Goal: Information Seeking & Learning: Learn about a topic

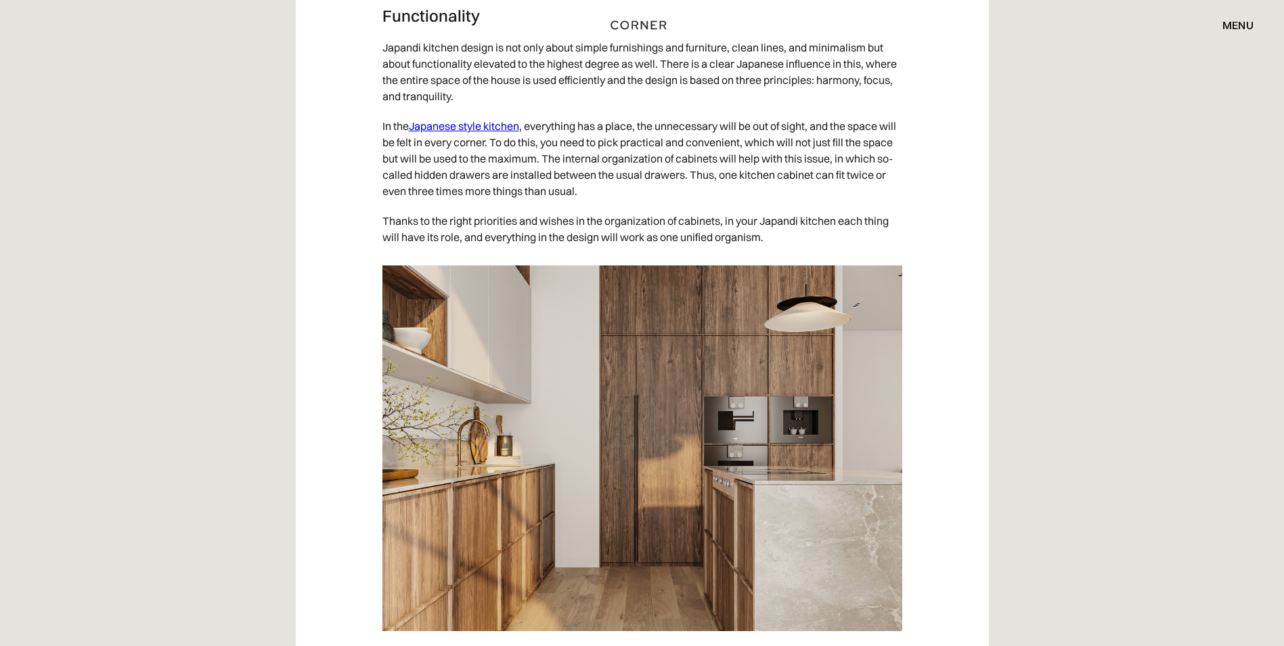
scroll to position [2910, 0]
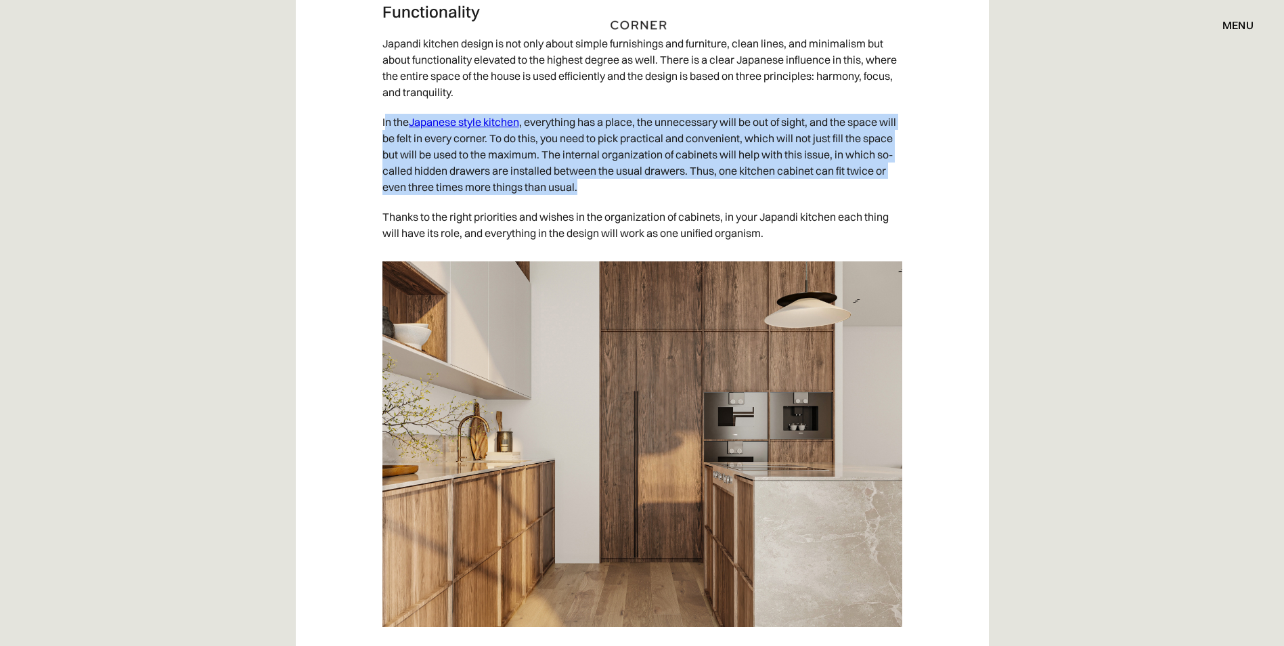
drag, startPoint x: 384, startPoint y: 141, endPoint x: 667, endPoint y: 204, distance: 289.8
click at [667, 202] on p "In the Japanese style kitchen , everything has a place, the unnecessary will be…" at bounding box center [642, 154] width 520 height 95
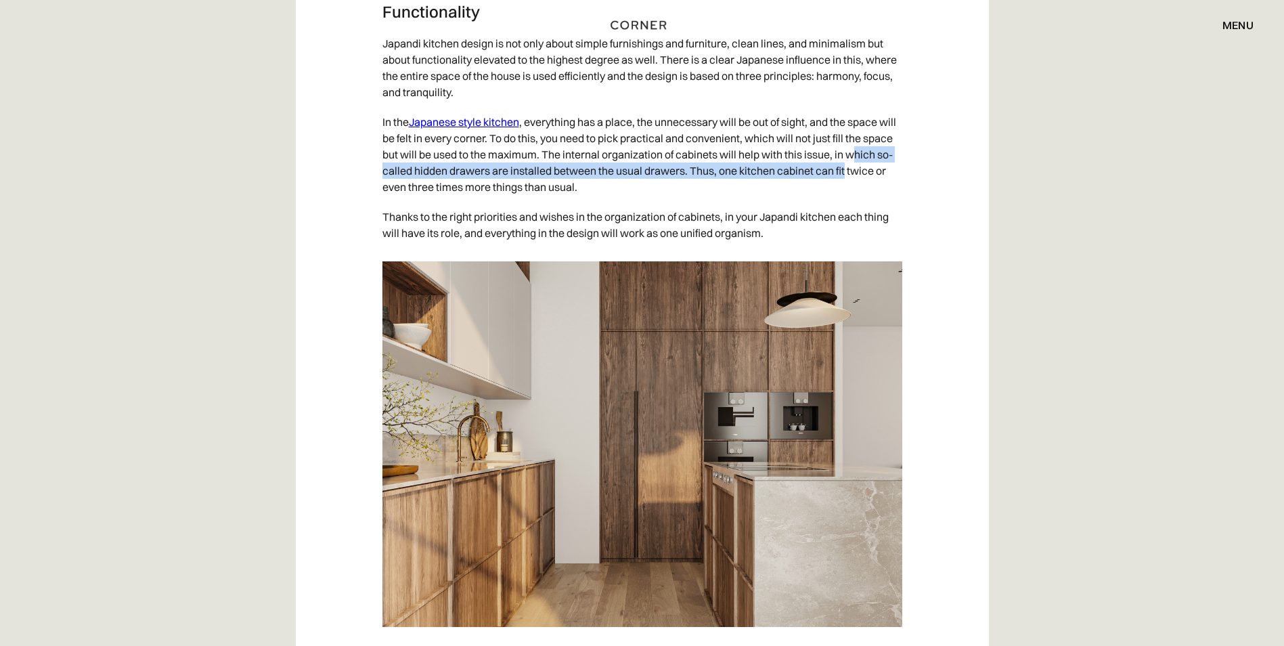
drag, startPoint x: 389, startPoint y: 182, endPoint x: 959, endPoint y: 183, distance: 570.4
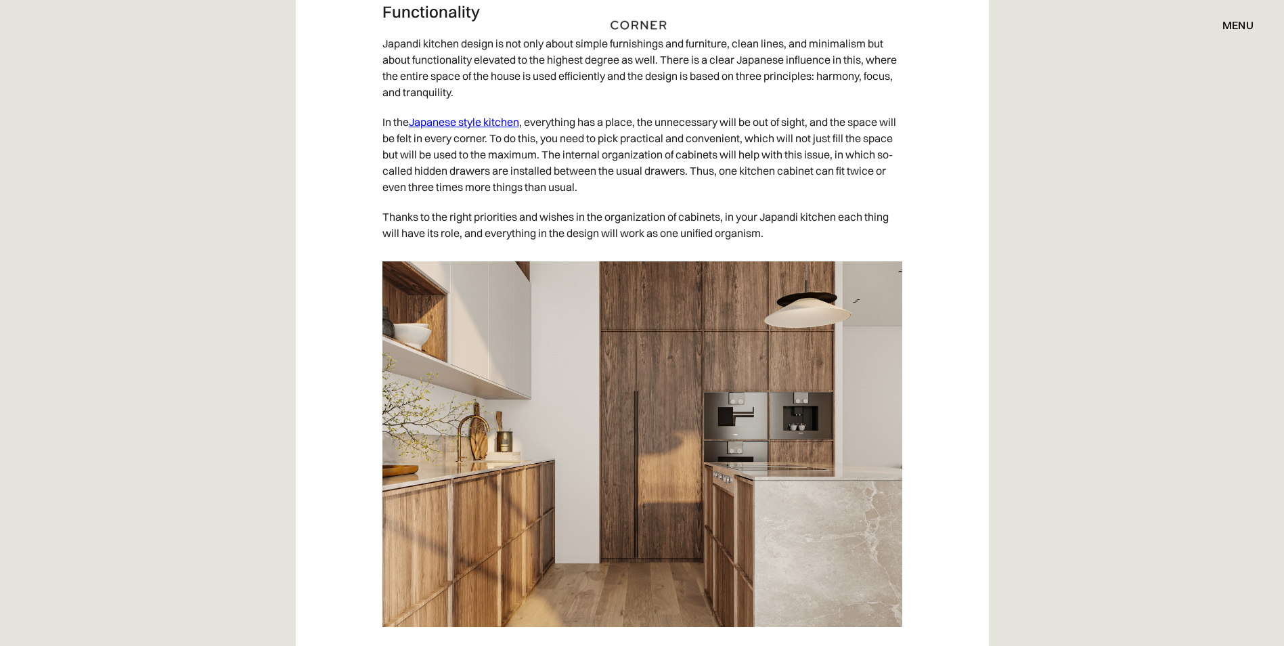
click at [635, 196] on p "In the Japanese style kitchen , everything has a place, the unnecessary will be…" at bounding box center [642, 154] width 520 height 95
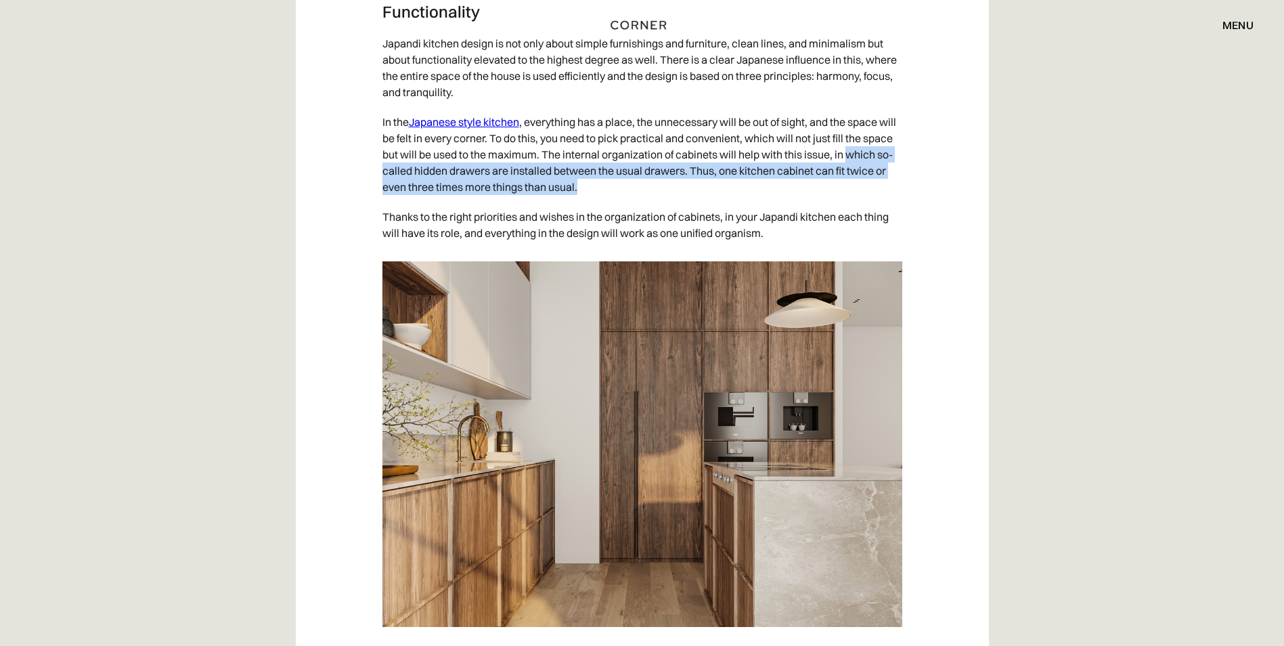
drag, startPoint x: 639, startPoint y: 208, endPoint x: 350, endPoint y: 189, distance: 290.3
drag, startPoint x: 350, startPoint y: 189, endPoint x: 417, endPoint y: 198, distance: 67.6
click at [417, 198] on p "In the Japanese style kitchen , everything has a place, the unnecessary will be…" at bounding box center [642, 154] width 520 height 95
click at [499, 187] on p "In the Japanese style kitchen , everything has a place, the unnecessary will be…" at bounding box center [642, 154] width 520 height 95
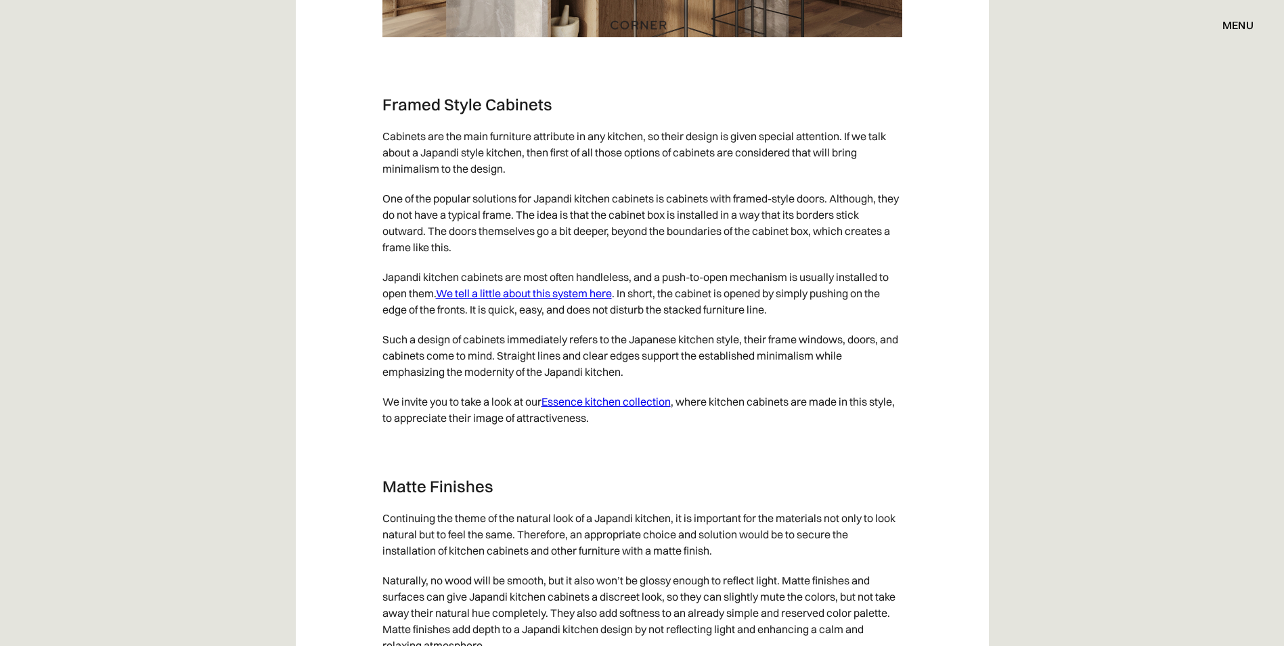
scroll to position [5345, 0]
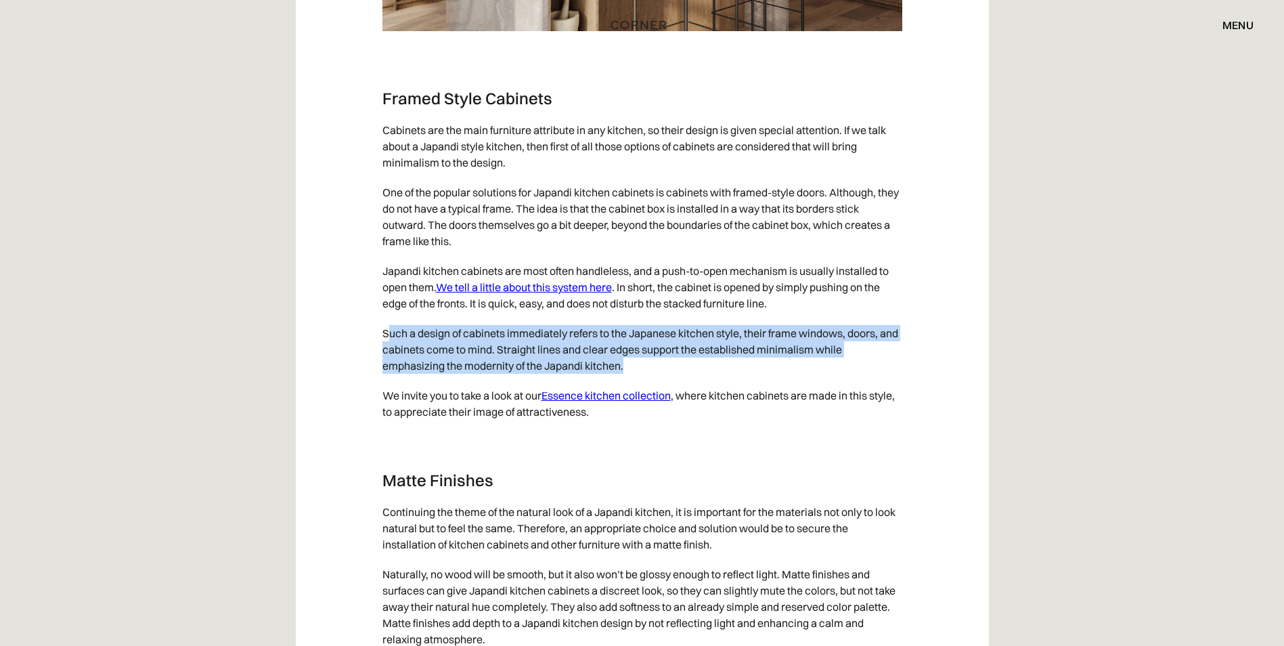
drag, startPoint x: 386, startPoint y: 364, endPoint x: 677, endPoint y: 399, distance: 293.1
click at [677, 380] on p "Such a design of cabinets immediately refers to the Japanese kitchen style, the…" at bounding box center [642, 349] width 520 height 62
drag, startPoint x: 677, startPoint y: 399, endPoint x: 652, endPoint y: 403, distance: 26.0
click at [665, 380] on p "Such a design of cabinets immediately refers to the Japanese kitchen style, the…" at bounding box center [642, 349] width 520 height 62
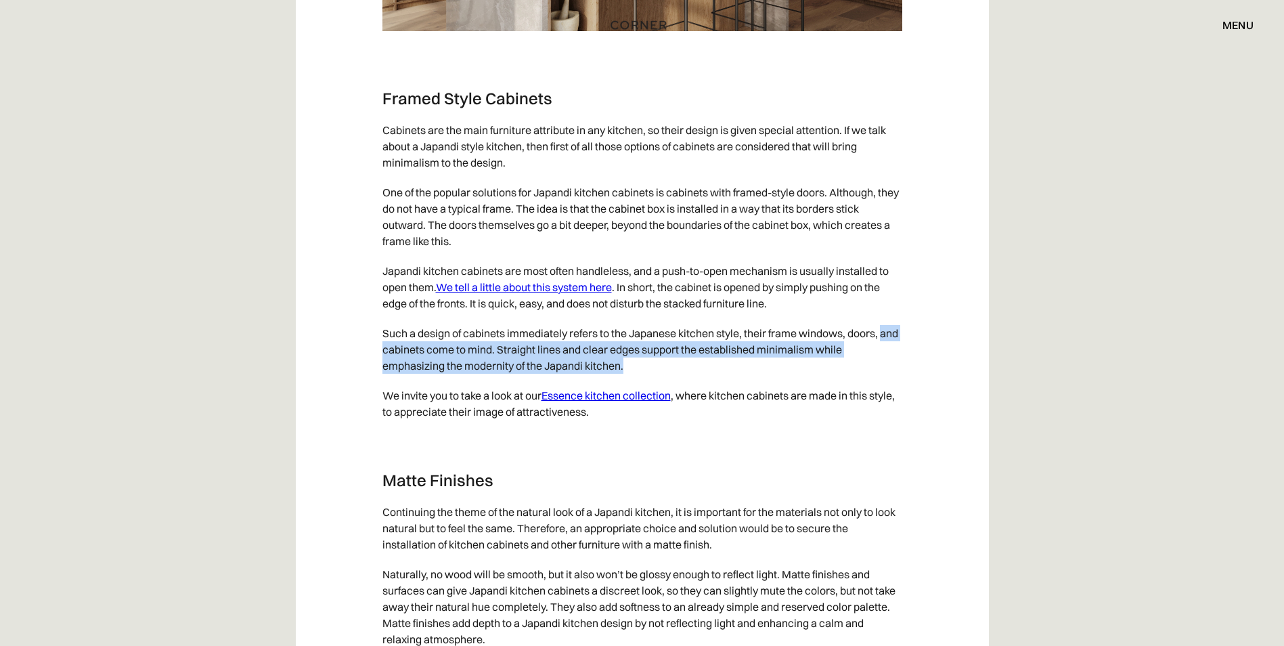
drag, startPoint x: 639, startPoint y: 406, endPoint x: 316, endPoint y: 376, distance: 324.9
drag, startPoint x: 316, startPoint y: 376, endPoint x: 416, endPoint y: 382, distance: 100.3
click at [416, 380] on p "Such a design of cabinets immediately refers to the Japanese kitchen style, the…" at bounding box center [642, 349] width 520 height 62
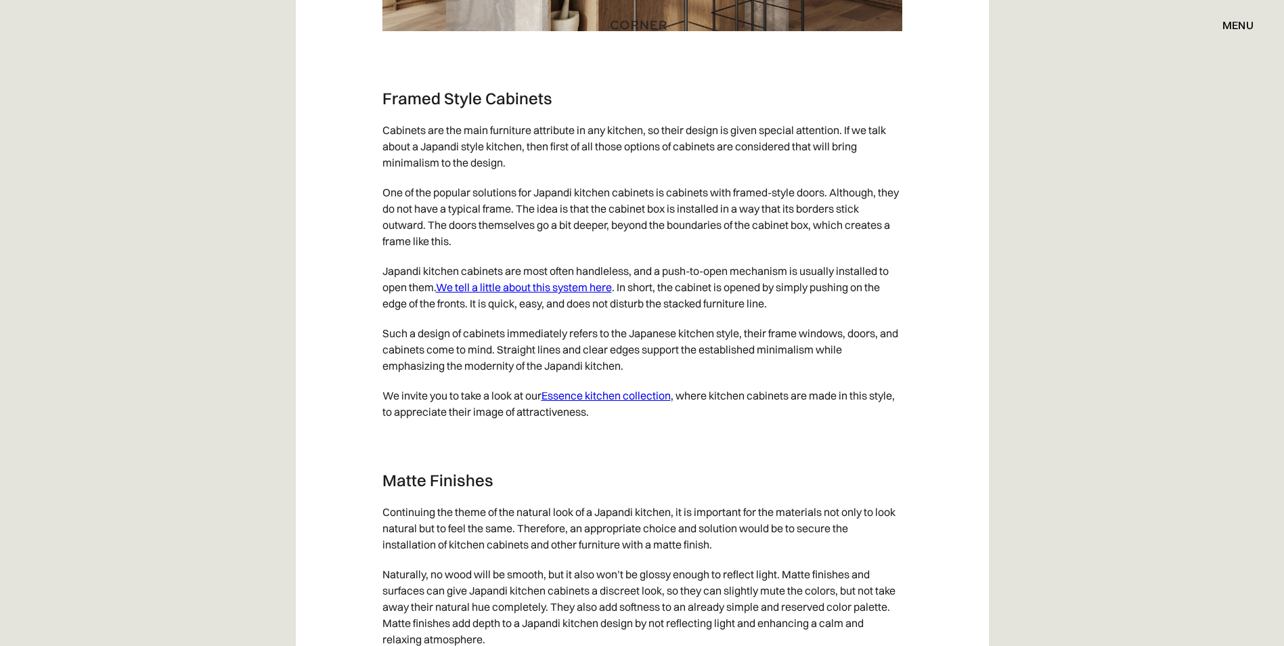
click at [489, 426] on p "We invite you to take a look at our Essence kitchen collection , where kitchen …" at bounding box center [642, 403] width 520 height 46
click at [629, 402] on link "Essence kitchen collection" at bounding box center [605, 395] width 129 height 14
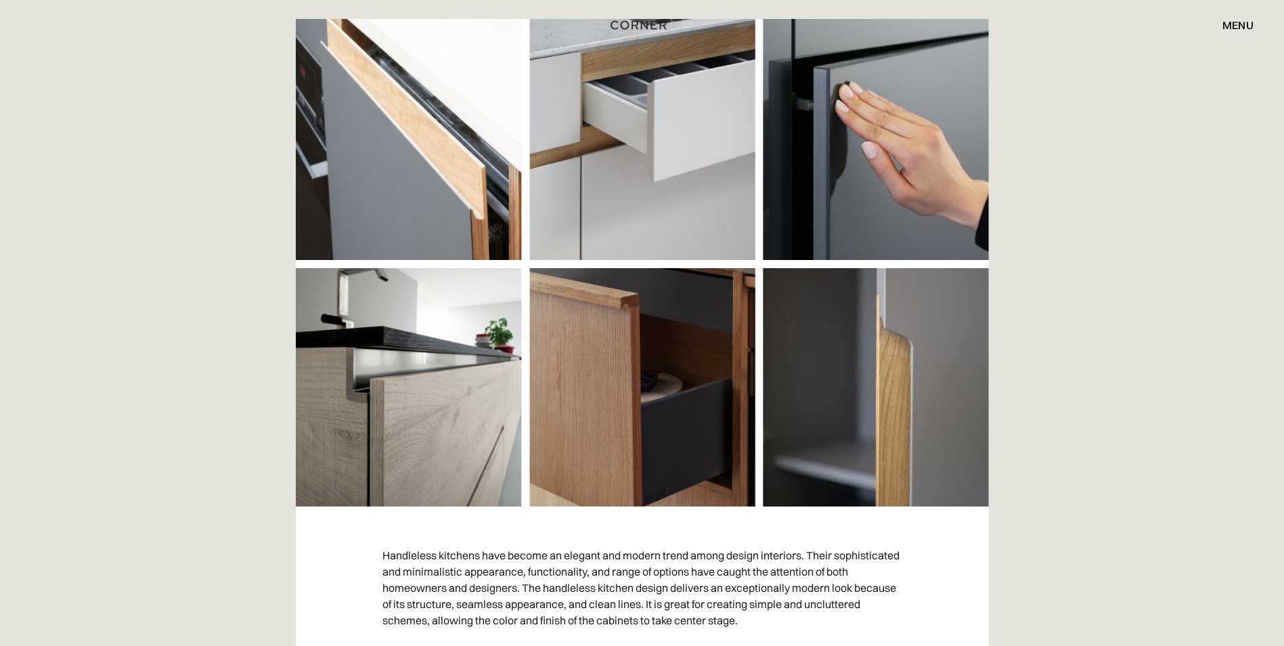
scroll to position [338, 0]
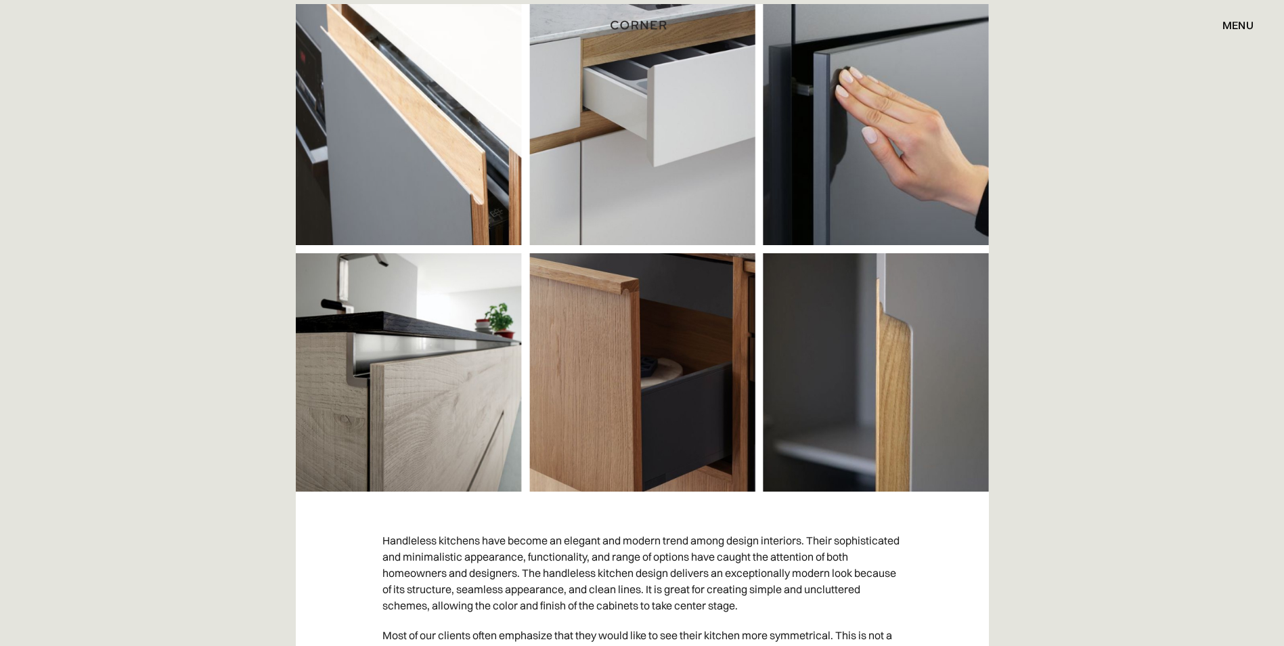
click at [632, 97] on img at bounding box center [642, 247] width 693 height 487
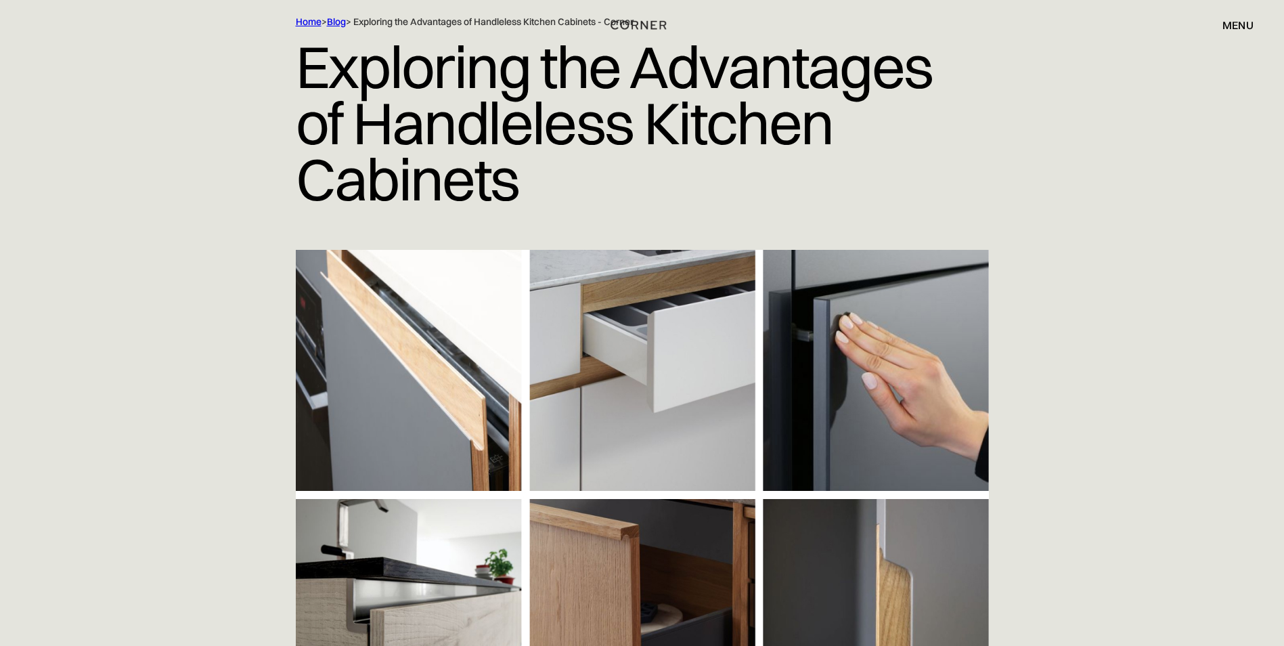
scroll to position [68, 0]
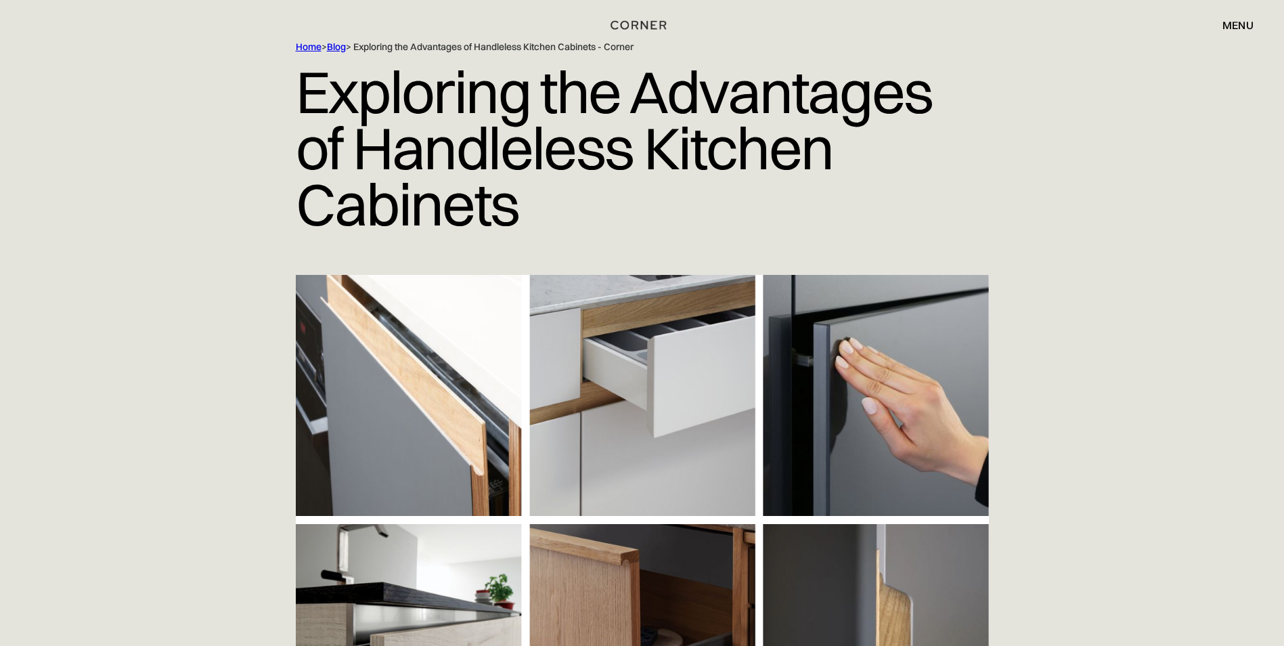
click at [605, 313] on img at bounding box center [642, 518] width 693 height 487
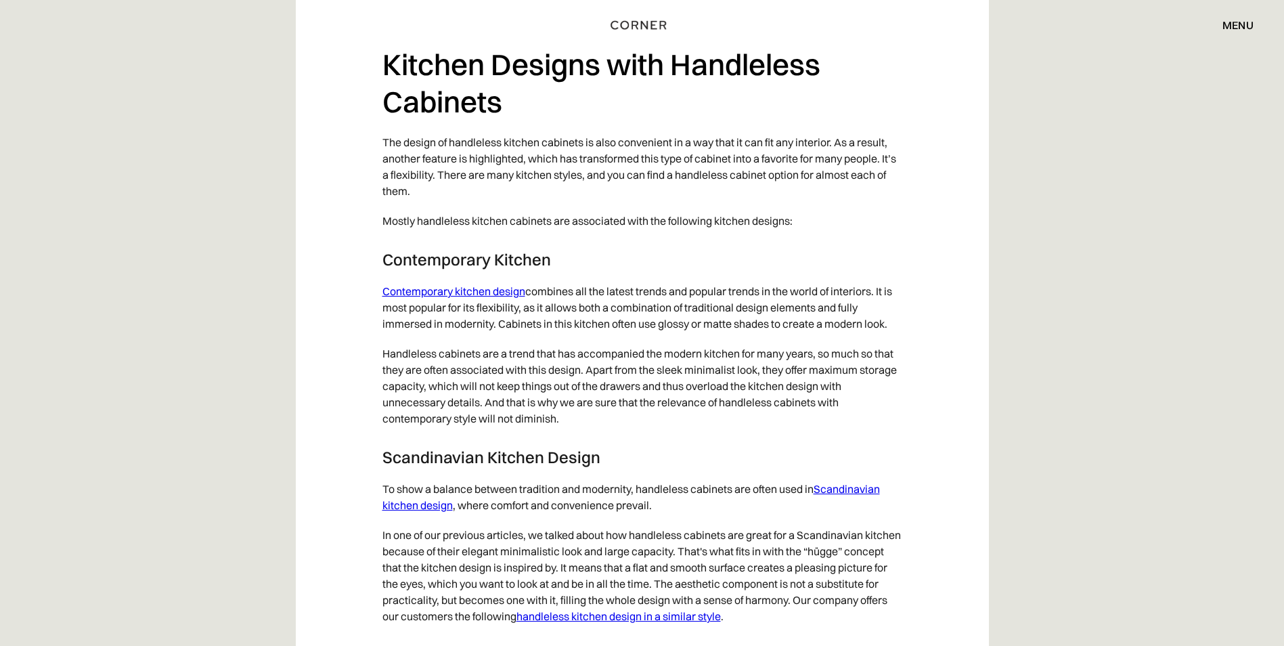
scroll to position [6496, 0]
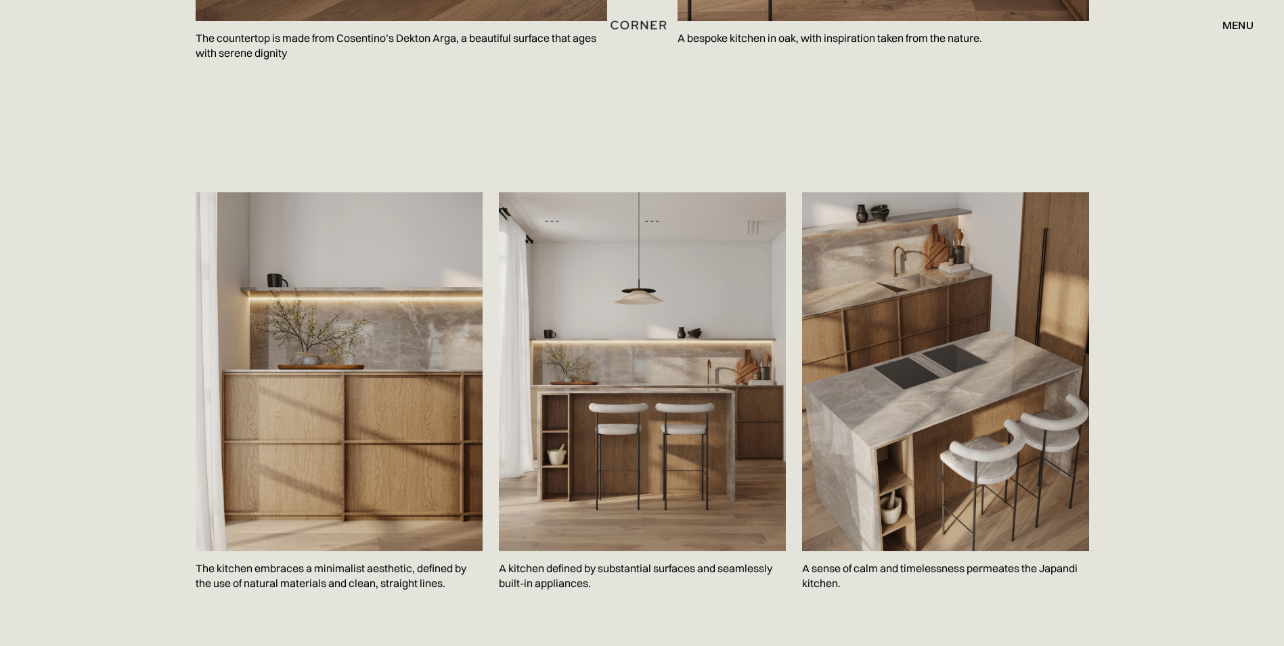
scroll to position [1962, 0]
